Goal: Communication & Community: Answer question/provide support

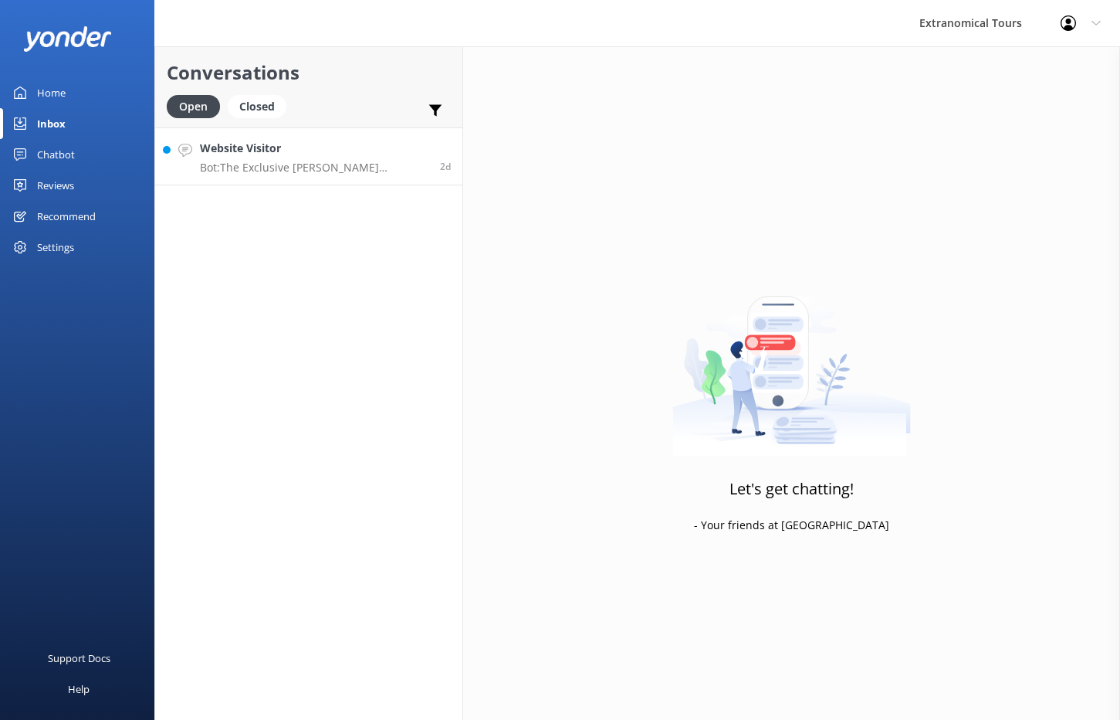
click at [303, 168] on p "Bot: The Exclusive [PERSON_NAME] [PERSON_NAME], Napa & Sonoma Valley Wine Tour …" at bounding box center [314, 168] width 229 height 14
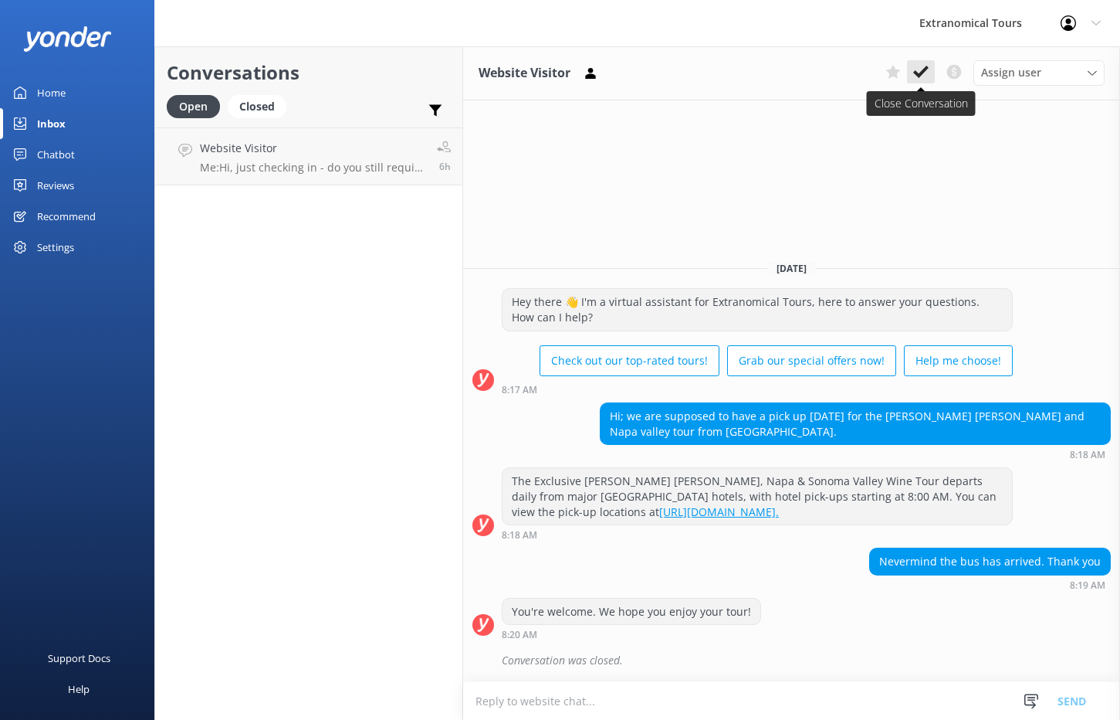
click at [924, 73] on icon at bounding box center [920, 71] width 15 height 15
